Goal: Information Seeking & Learning: Learn about a topic

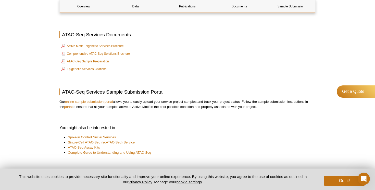
scroll to position [1589, 0]
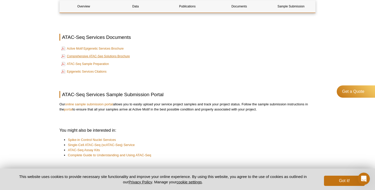
click at [80, 57] on link "Comprehensive ATAC-Seq Solutions Brochure" at bounding box center [95, 56] width 69 height 6
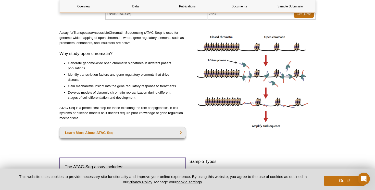
scroll to position [103, 0]
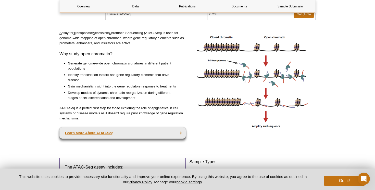
click at [168, 132] on link "Learn More About ATAC-Seq" at bounding box center [122, 132] width 126 height 11
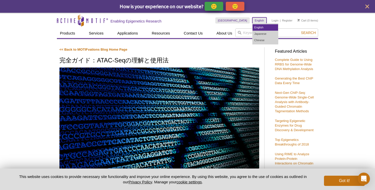
click at [260, 25] on link "English" at bounding box center [266, 27] width 26 height 6
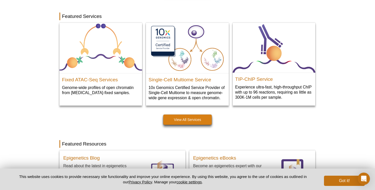
scroll to position [259, 0]
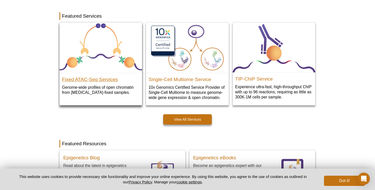
click at [100, 80] on h2 "Fixed ATAC-Seq Services" at bounding box center [101, 78] width 78 height 8
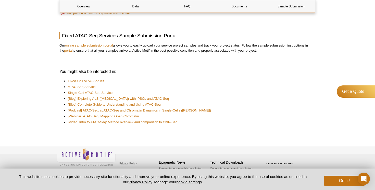
scroll to position [1070, 0]
click at [92, 87] on link "ATAC-Seq Service" at bounding box center [82, 86] width 28 height 5
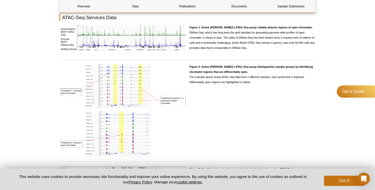
scroll to position [467, 0]
